Goal: Check status: Check status

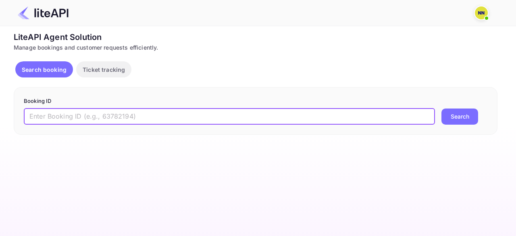
drag, startPoint x: 131, startPoint y: 112, endPoint x: 154, endPoint y: 112, distance: 22.2
click at [131, 100] on input "text" at bounding box center [229, 116] width 411 height 16
paste input "8942432"
type input "8942432"
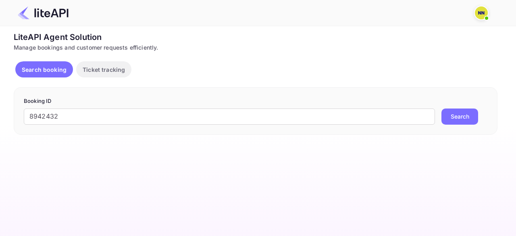
click at [464, 100] on button "Search" at bounding box center [459, 116] width 37 height 16
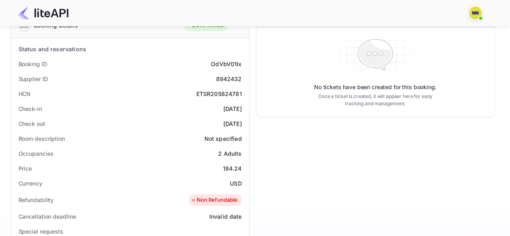
scroll to position [121, 0]
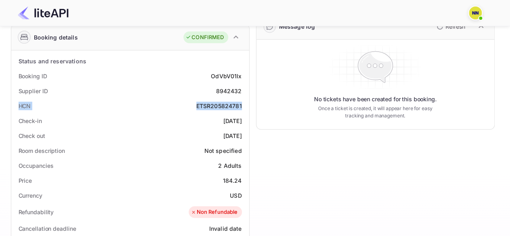
copy div "HCN ETSR205824781"
drag, startPoint x: 19, startPoint y: 106, endPoint x: 247, endPoint y: 106, distance: 228.9
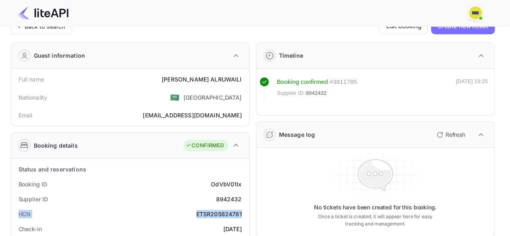
scroll to position [0, 0]
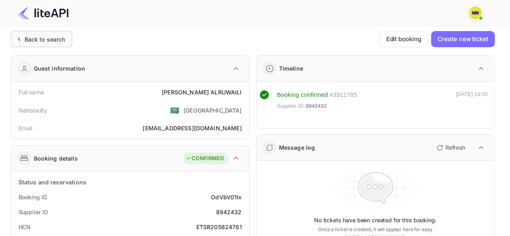
click at [34, 39] on div "Back to search" at bounding box center [45, 39] width 41 height 8
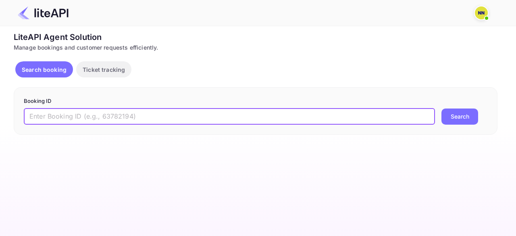
drag, startPoint x: 68, startPoint y: 113, endPoint x: 77, endPoint y: 115, distance: 9.5
click at [68, 100] on input "text" at bounding box center [229, 116] width 411 height 16
paste input "8922183"
type input "8922183"
click at [459, 100] on button "Search" at bounding box center [459, 116] width 37 height 16
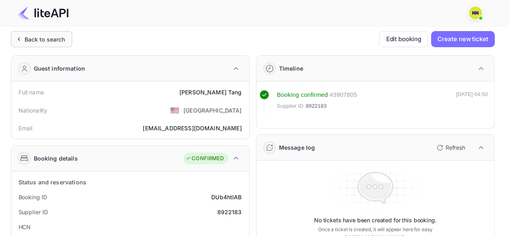
click at [37, 46] on div "Back to search" at bounding box center [41, 39] width 61 height 16
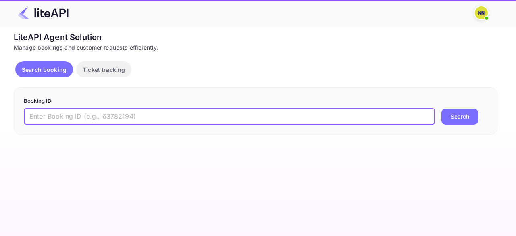
click at [77, 100] on input "text" at bounding box center [229, 116] width 411 height 16
paste input "8867314"
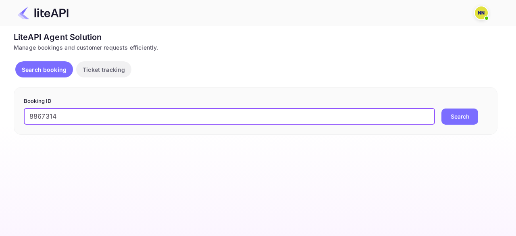
type input "8867314"
drag, startPoint x: 460, startPoint y: 120, endPoint x: 383, endPoint y: 123, distance: 77.1
click at [460, 100] on button "Search" at bounding box center [459, 116] width 37 height 16
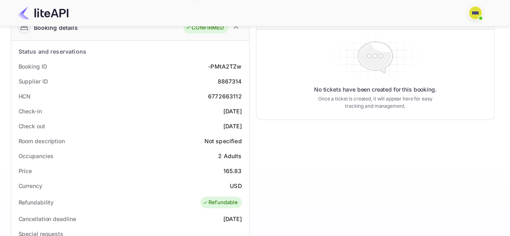
scroll to position [40, 0]
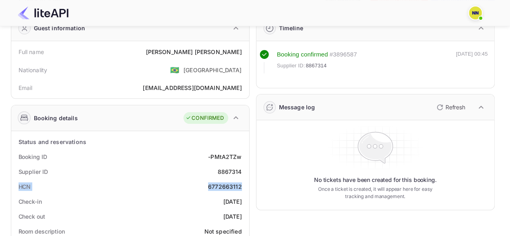
copy div "HCN 6772663112"
drag, startPoint x: 16, startPoint y: 188, endPoint x: 244, endPoint y: 185, distance: 228.1
click at [244, 100] on div "HCN 6772663112" at bounding box center [130, 186] width 231 height 15
